Goal: Task Accomplishment & Management: Manage account settings

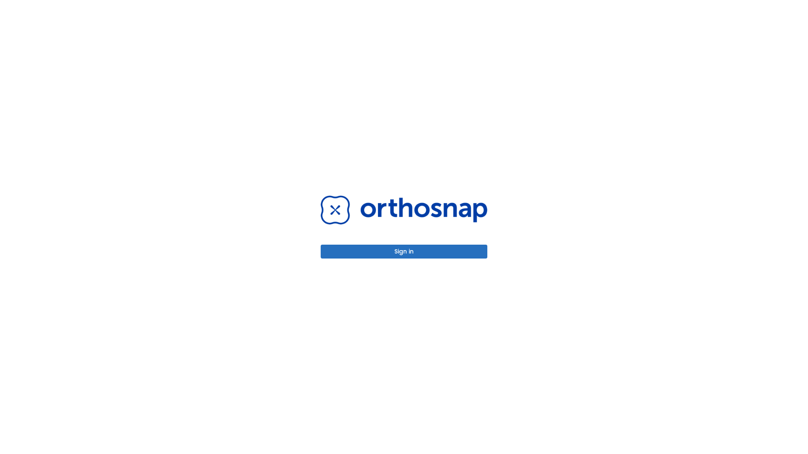
click at [404, 252] on button "Sign in" at bounding box center [403, 252] width 167 height 14
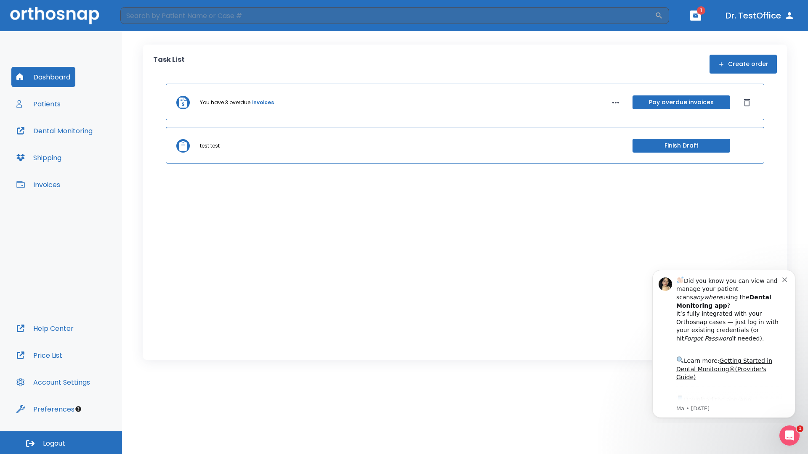
click at [61, 443] on span "Logout" at bounding box center [54, 443] width 22 height 9
